Goal: Communication & Community: Answer question/provide support

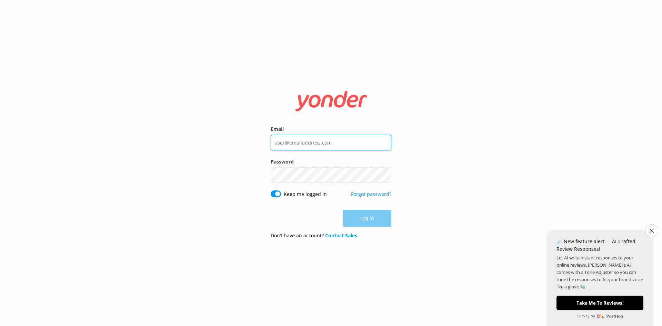
type input "[EMAIL_ADDRESS][DOMAIN_NAME]"
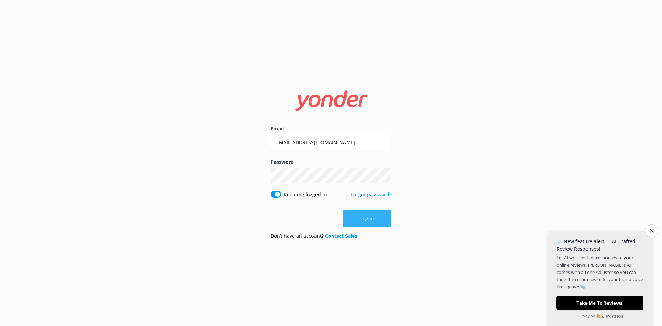
click at [355, 216] on div "Log in" at bounding box center [331, 218] width 121 height 17
click at [355, 216] on button "Log in" at bounding box center [367, 218] width 48 height 17
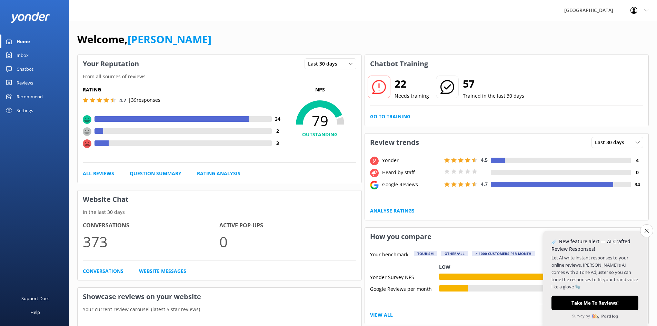
click at [103, 143] on div at bounding box center [101, 143] width 14 height 6
click at [28, 81] on div "Reviews" at bounding box center [25, 83] width 17 height 14
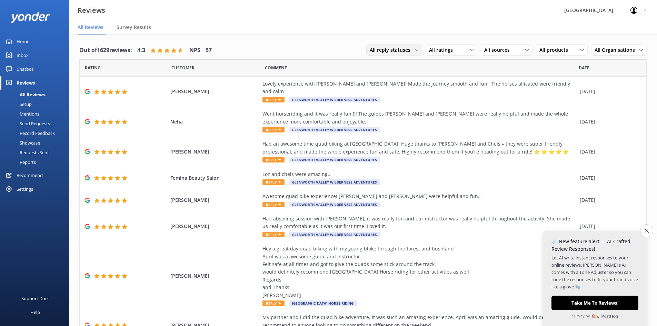
click at [412, 47] on div "All reply statuses" at bounding box center [394, 50] width 52 height 8
click at [314, 85] on div "Lovely experience with [PERSON_NAME] and [PERSON_NAME]! Made the journey smooth…" at bounding box center [419, 88] width 314 height 16
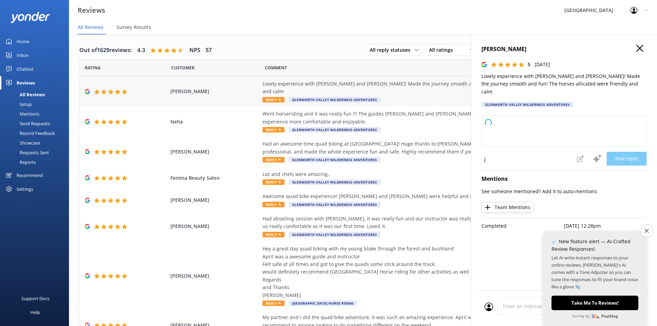
type textarea "Thank you so much for your wonderful review! We're delighted to hear you enjoye…"
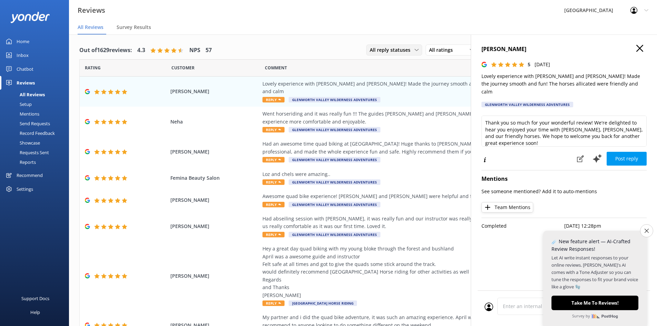
click at [410, 53] on div "All reply statuses" at bounding box center [394, 50] width 52 height 8
click at [443, 39] on div "Out of 1629 reviews: 4.3 NPS 57 All reply statuses All reply statuses Needs a r…" at bounding box center [363, 235] width 588 height 403
click at [640, 51] on icon "button" at bounding box center [639, 48] width 7 height 7
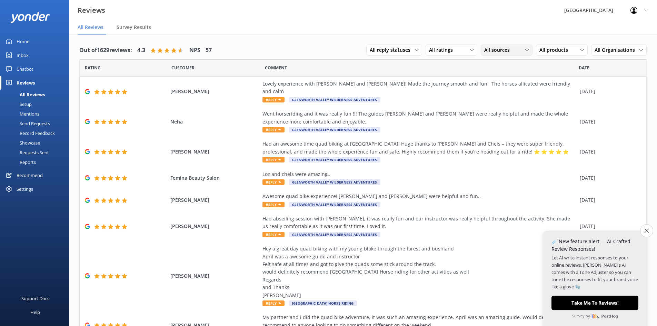
click at [515, 48] on div "All sources" at bounding box center [506, 50] width 48 height 8
click at [495, 78] on div "Yonder survey" at bounding box center [510, 78] width 39 height 7
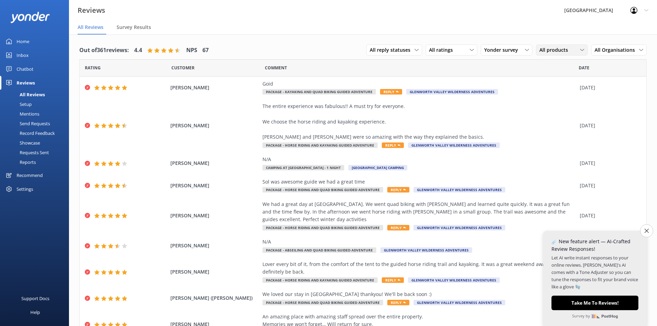
click at [563, 52] on span "All products" at bounding box center [555, 50] width 33 height 8
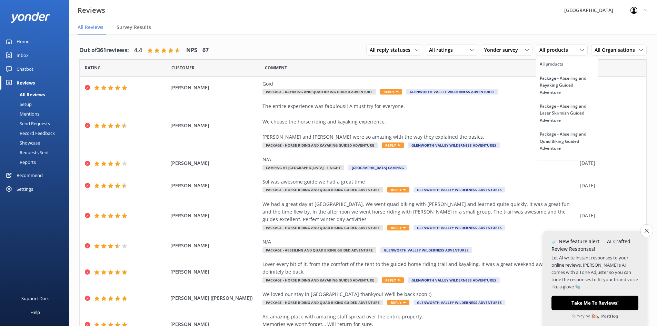
click at [559, 39] on div "Out of 361 reviews: 4.4 NPS 67 All reply statuses All reply statuses Needs a re…" at bounding box center [363, 212] width 588 height 357
click at [649, 230] on button "Close survey" at bounding box center [646, 230] width 14 height 14
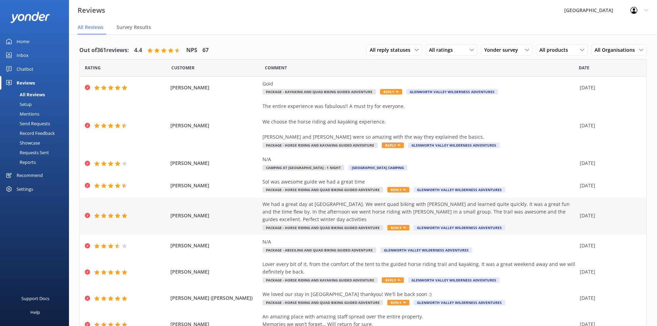
click at [430, 216] on div "We had a great day at [GEOGRAPHIC_DATA]. We went quad biking with [PERSON_NAME]…" at bounding box center [419, 211] width 314 height 23
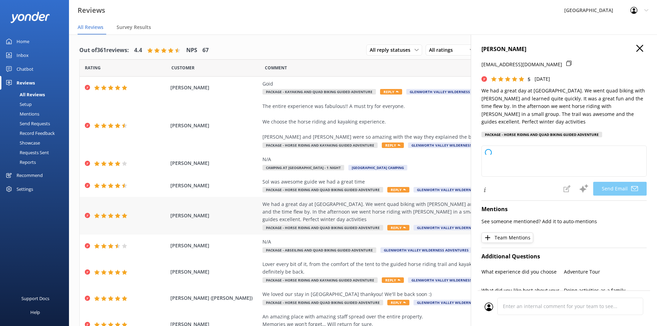
type textarea "Thank you so much for your wonderful review, Amal! We’re thrilled to hear you h…"
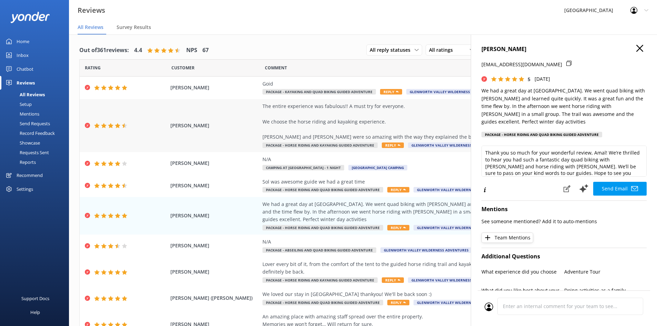
click at [440, 129] on div "The entire experience was fabulous!! A must try for everyone. We choose the hor…" at bounding box center [419, 121] width 314 height 39
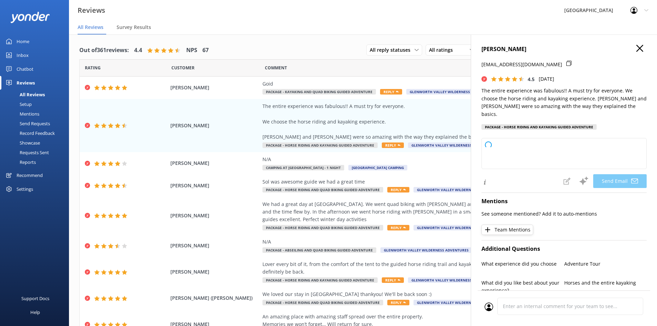
type textarea "Thank you so much for your wonderful review, Nikhil! We're thrilled you had a f…"
